Goal: Communication & Community: Answer question/provide support

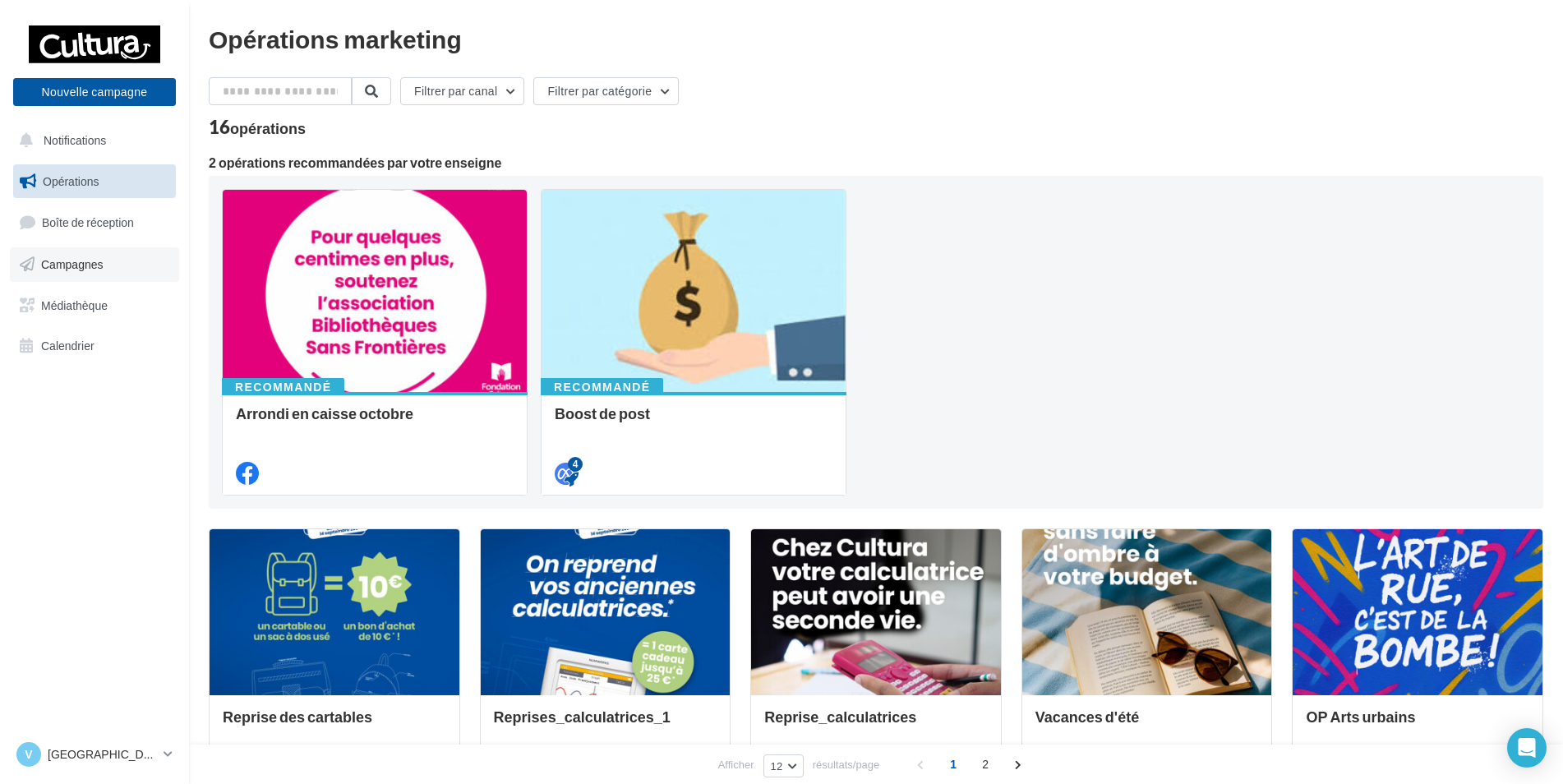
click at [117, 259] on link "Campagnes" at bounding box center [94, 264] width 169 height 35
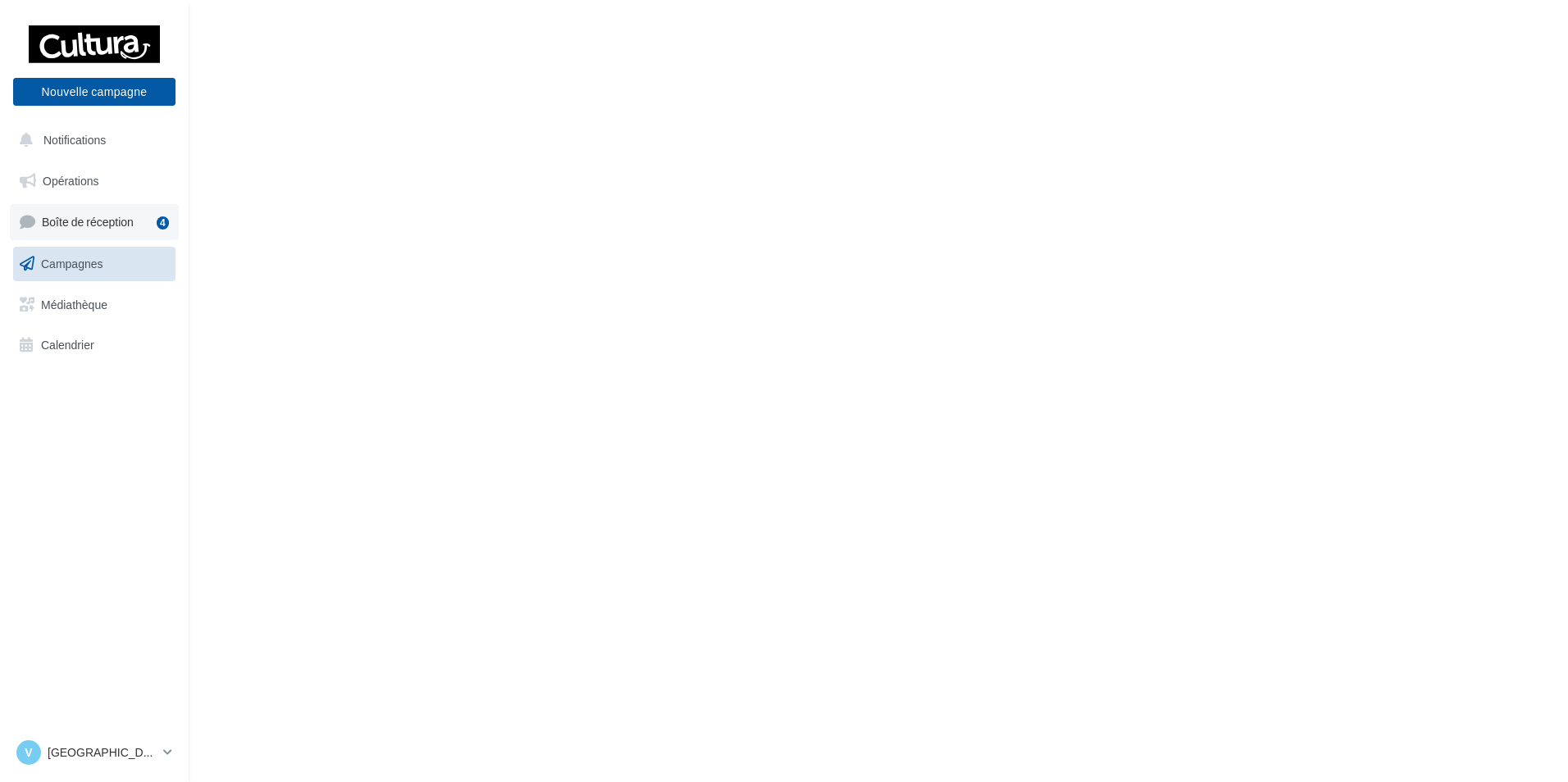
click at [139, 218] on link "Boîte de réception 4" at bounding box center [94, 222] width 169 height 36
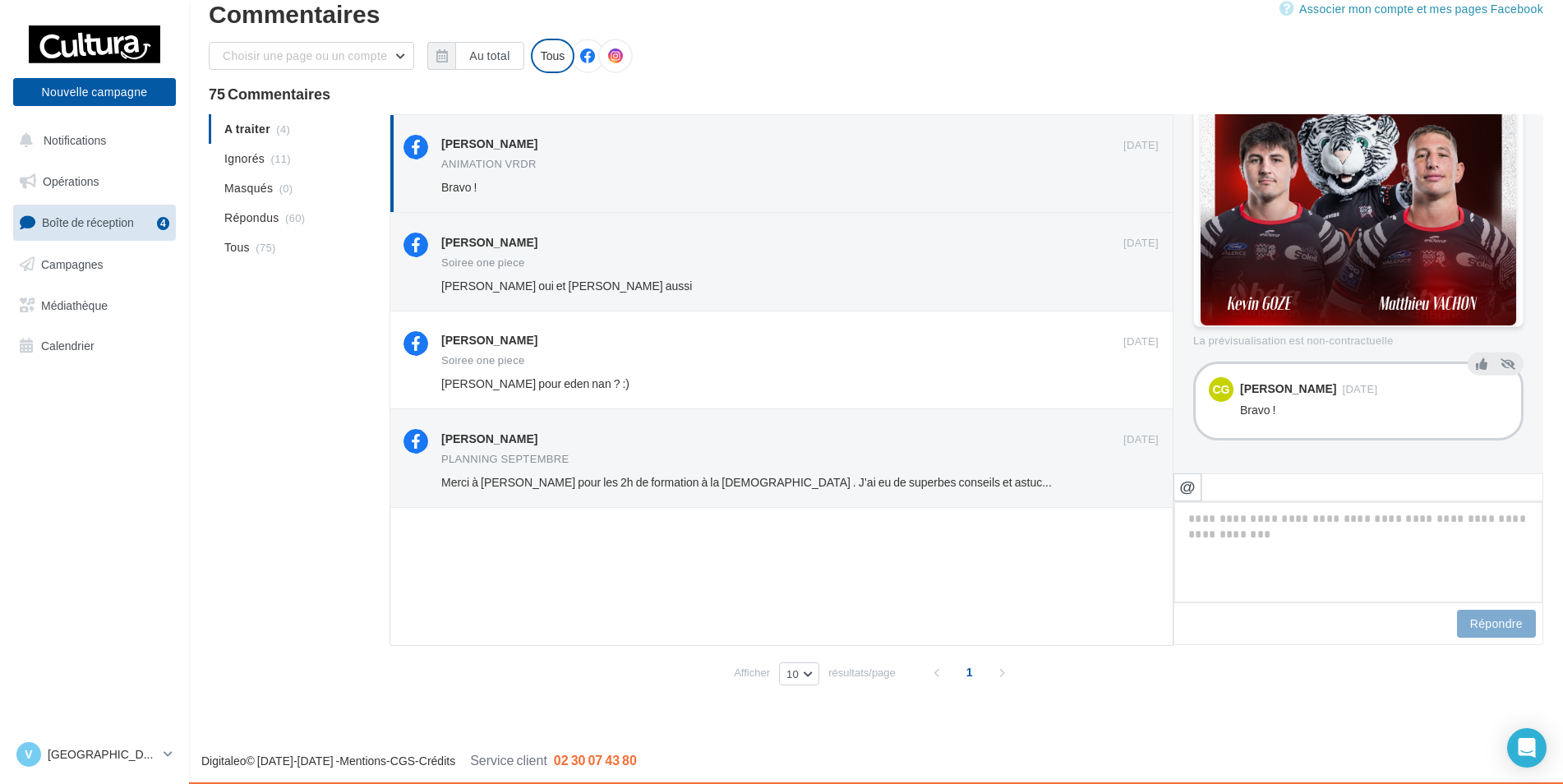
scroll to position [680, 0]
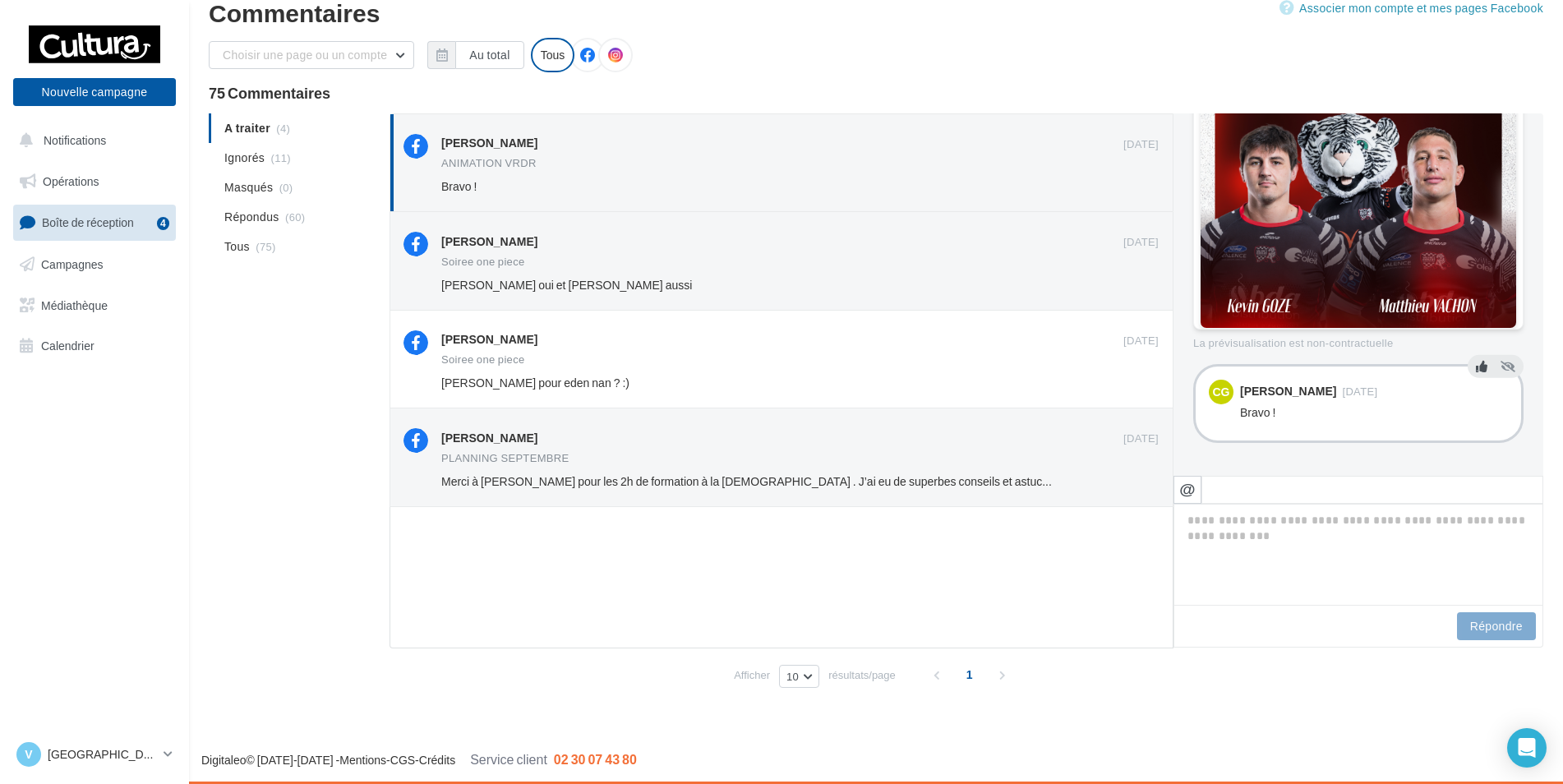
click at [1476, 367] on icon at bounding box center [1482, 366] width 12 height 12
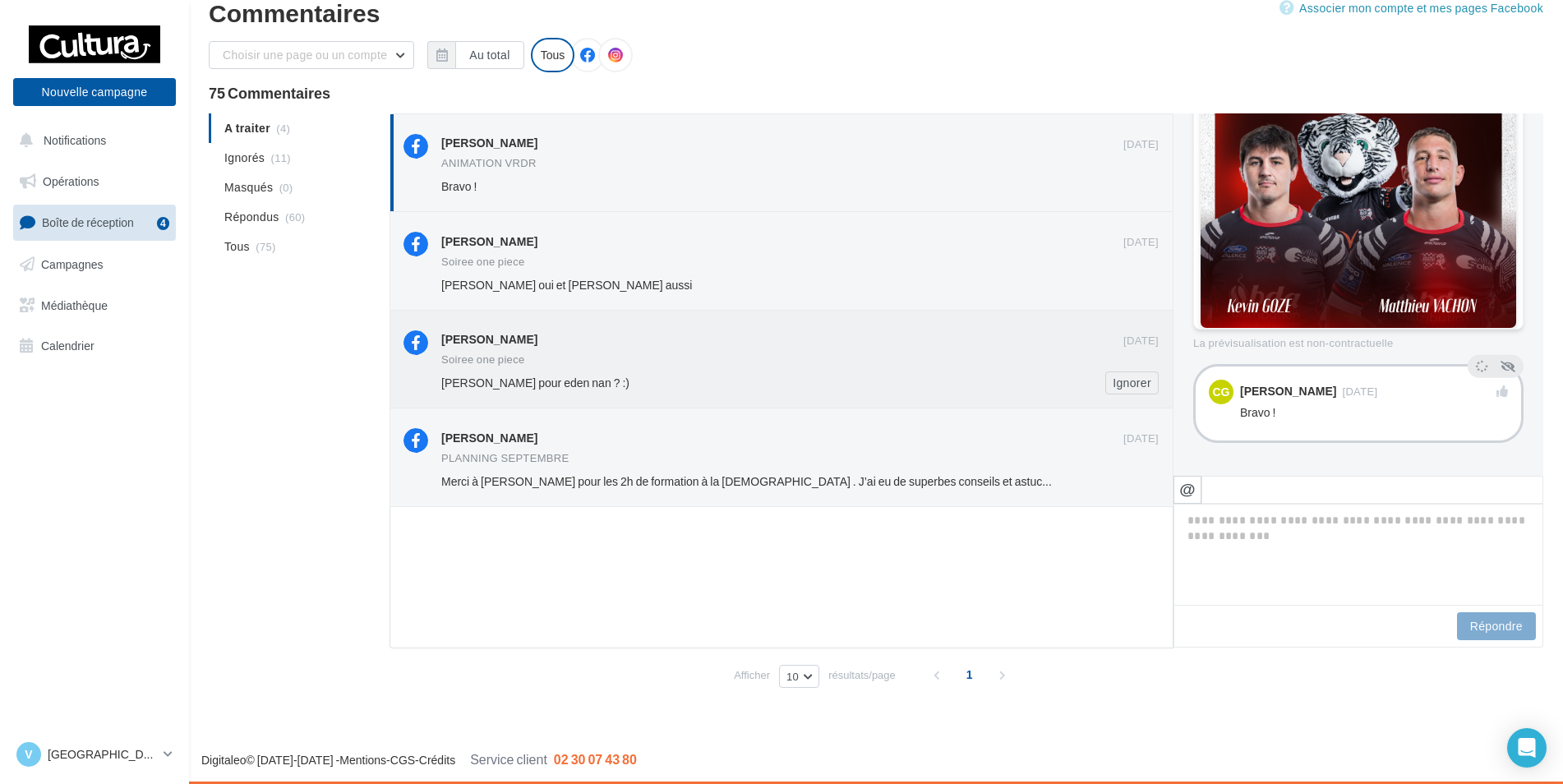
click at [665, 378] on div "Lauriane pour eden nan ? :)" at bounding box center [747, 383] width 611 height 16
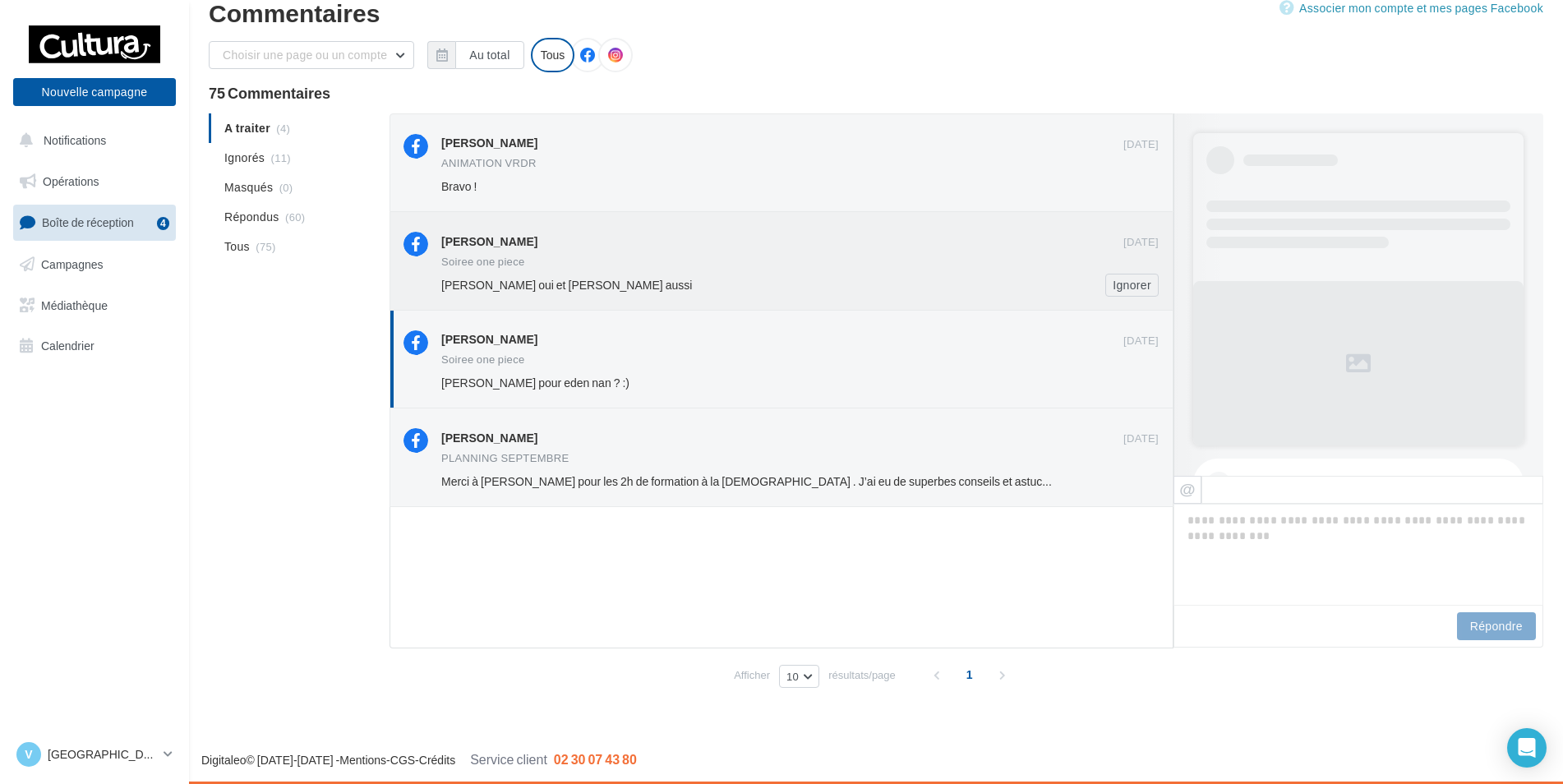
click at [671, 280] on div "Wendy Belle oui et Kellian aussi" at bounding box center [747, 285] width 611 height 16
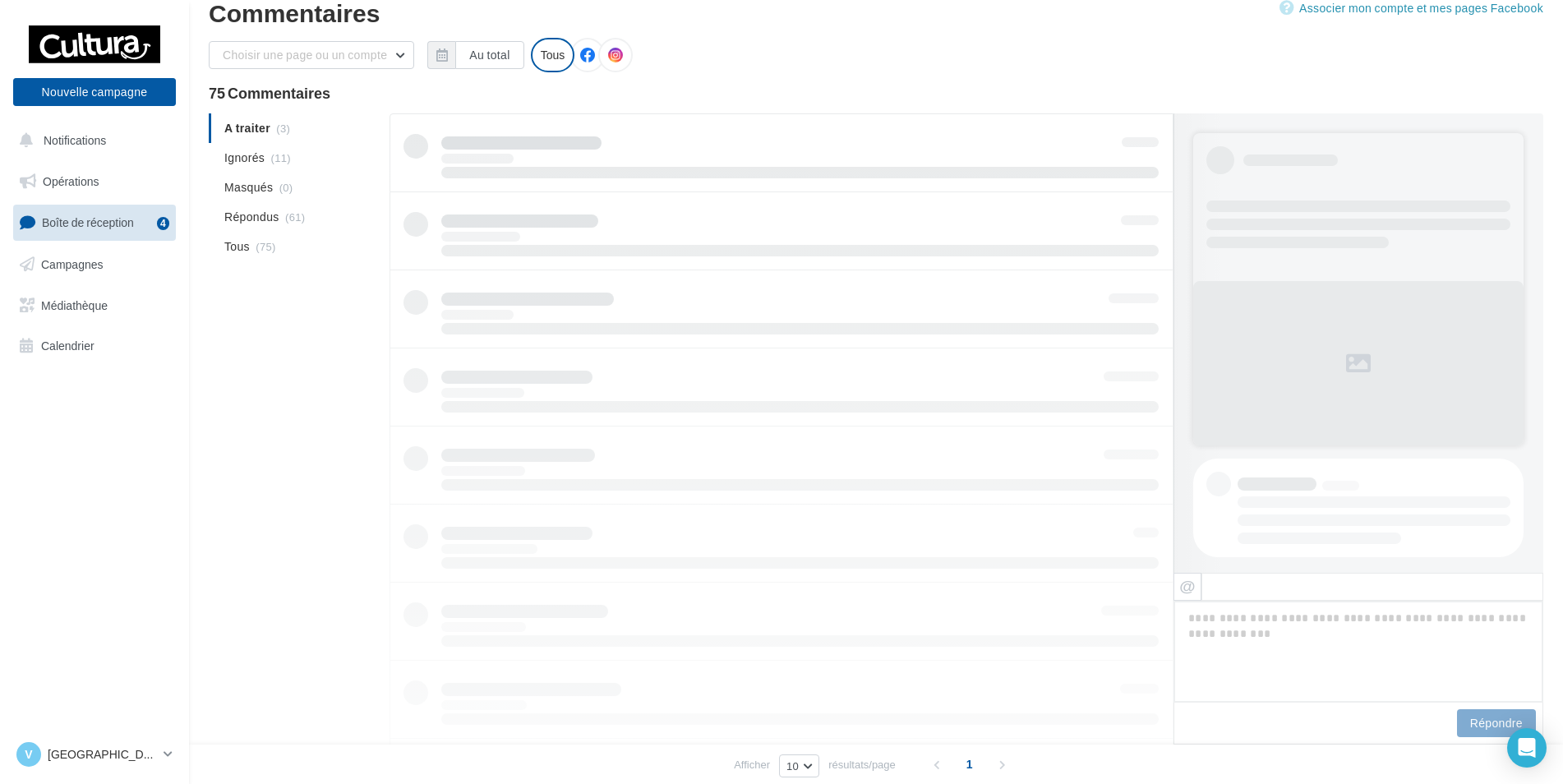
scroll to position [414, 0]
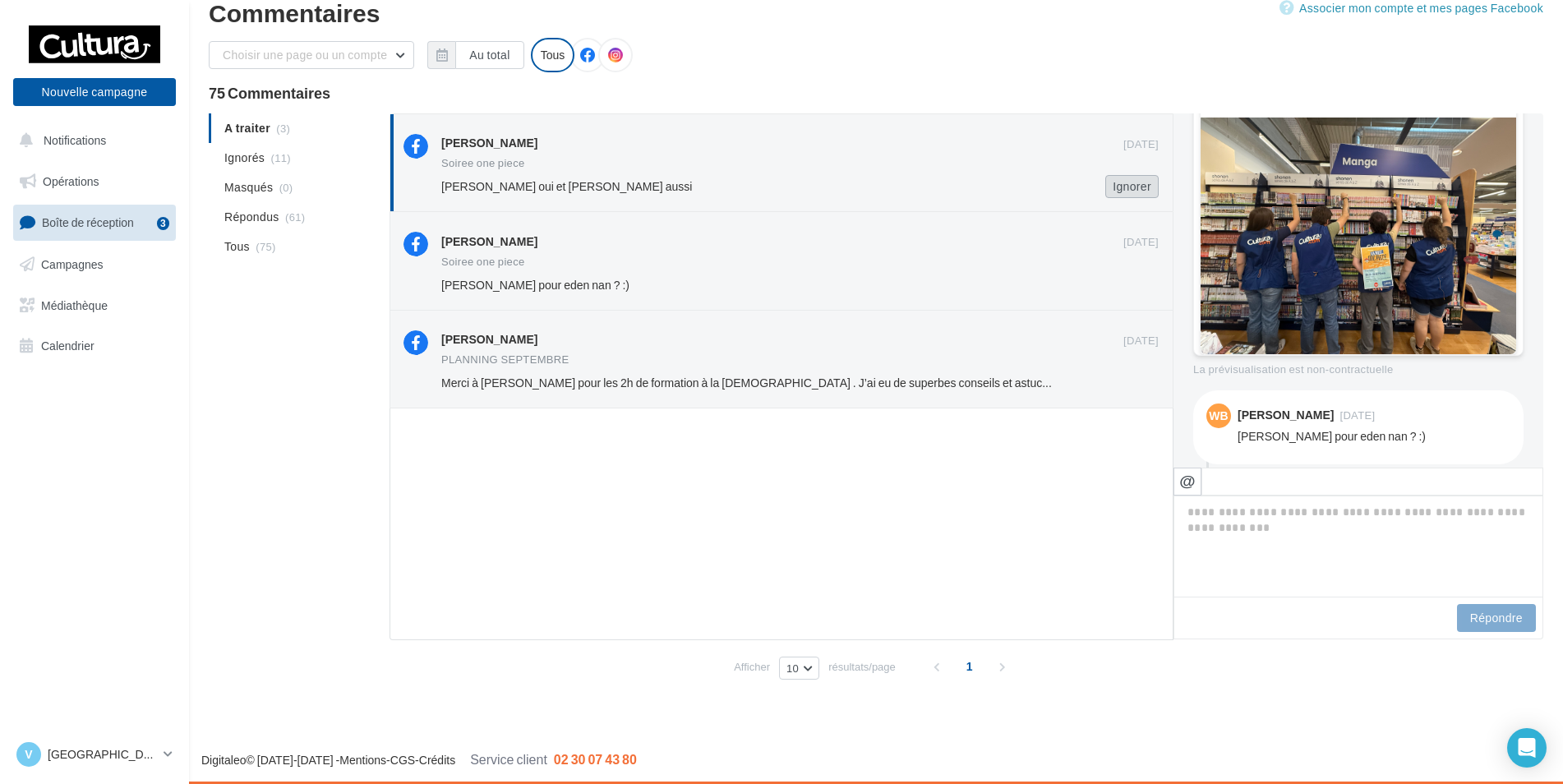
click at [1141, 179] on button "Ignorer" at bounding box center [1132, 186] width 54 height 23
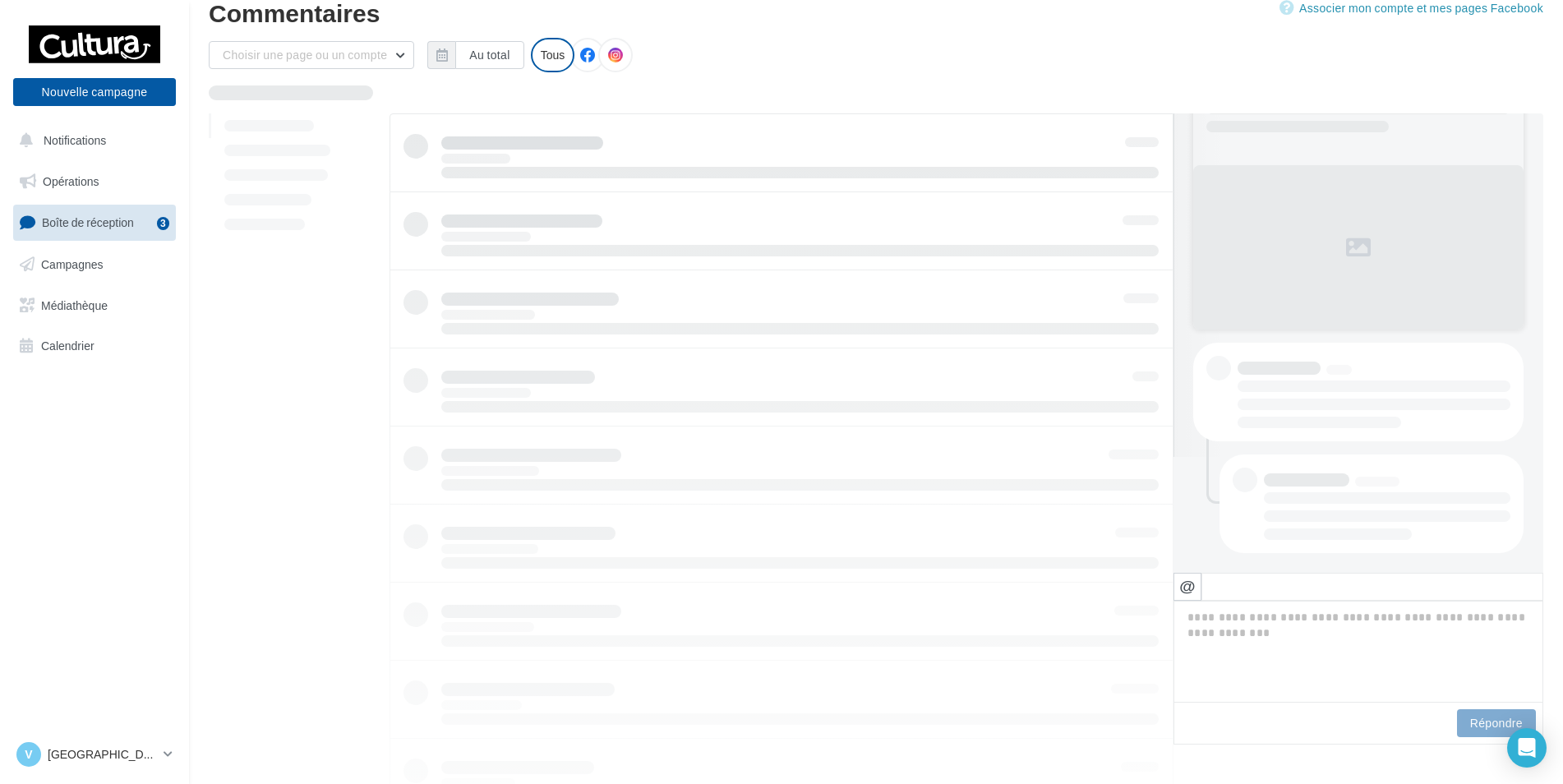
scroll to position [116, 0]
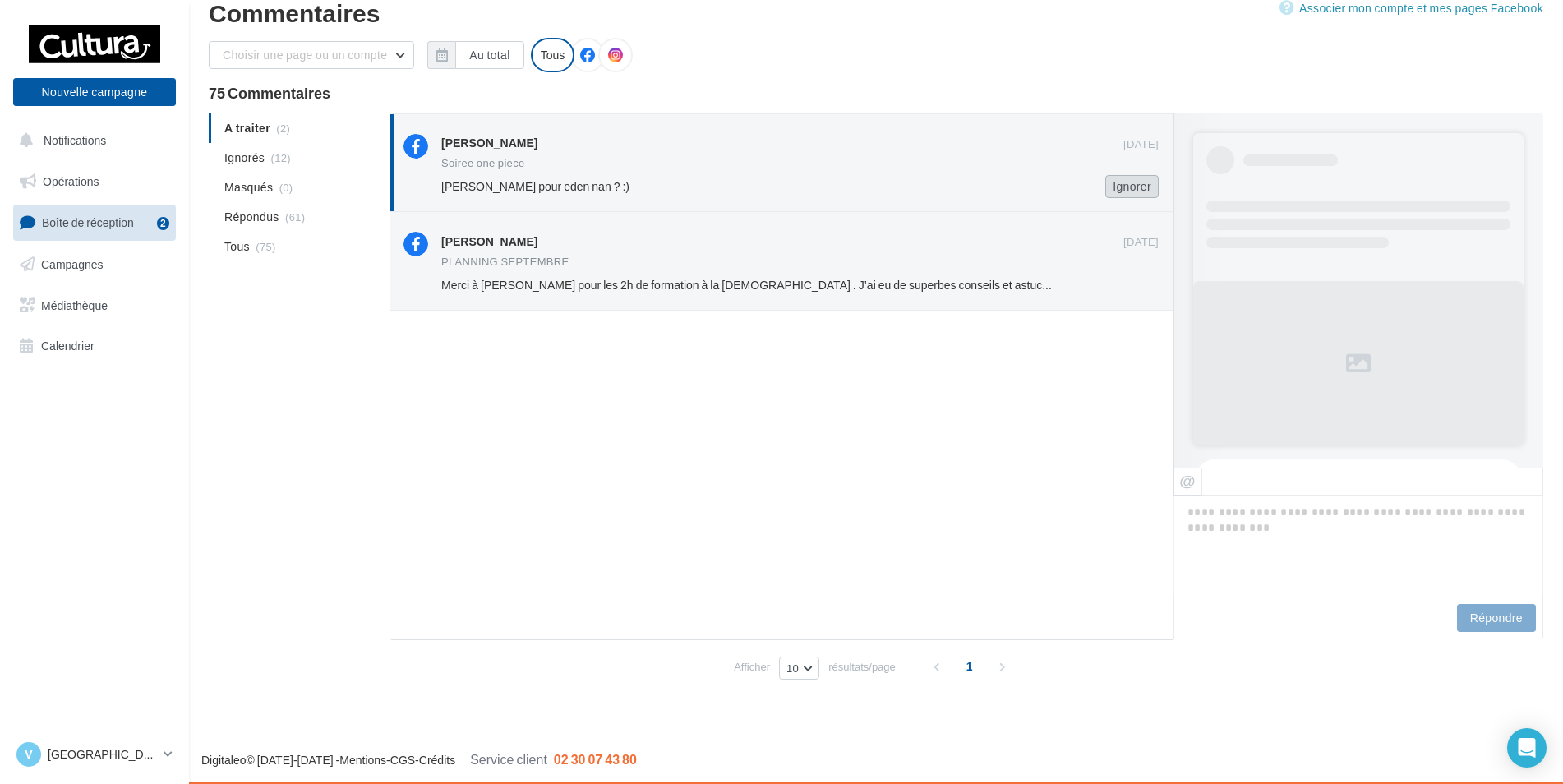
click at [1147, 198] on button "Ignorer" at bounding box center [1132, 186] width 54 height 23
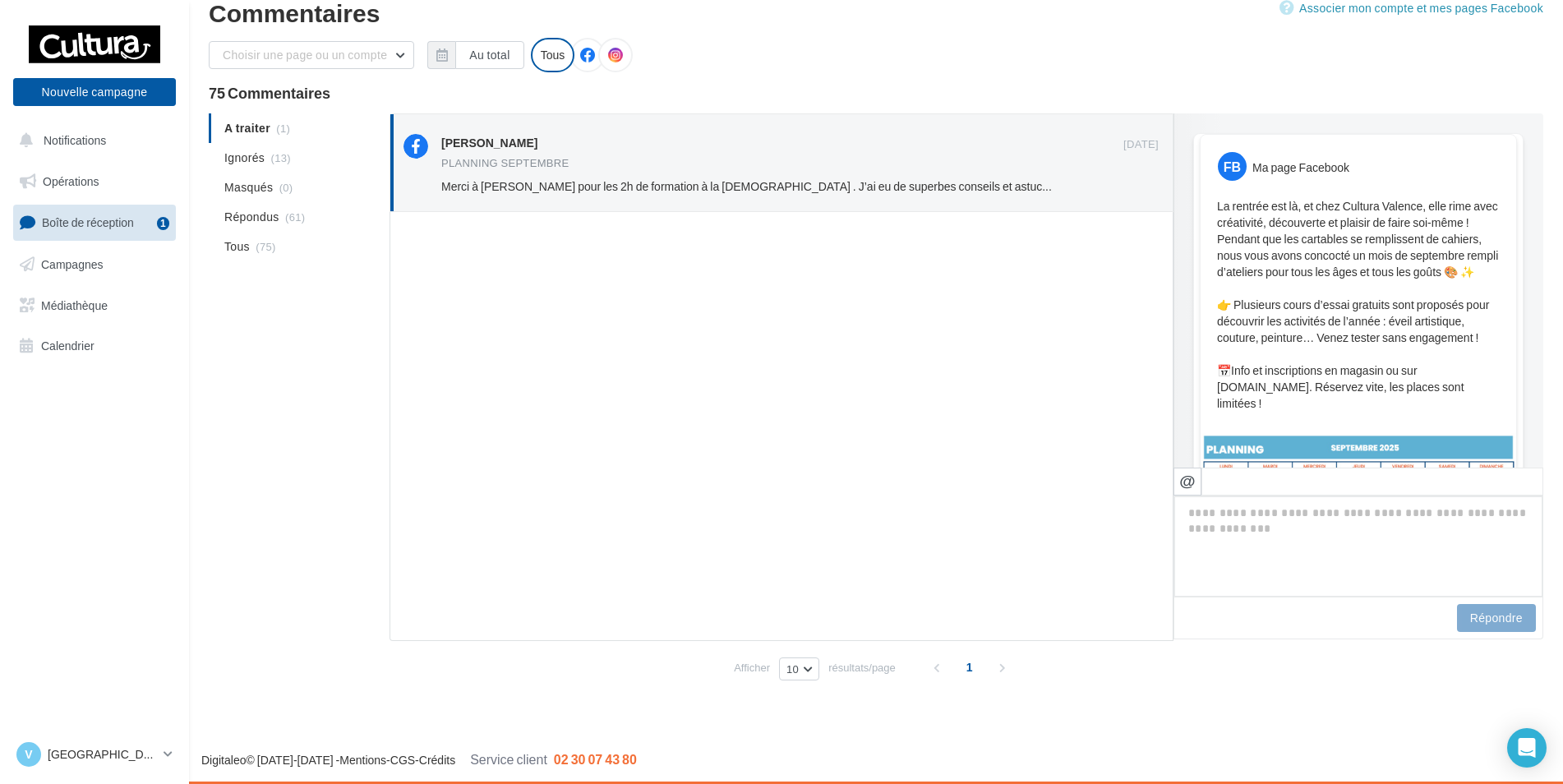
scroll to position [349, 0]
